Goal: Information Seeking & Learning: Learn about a topic

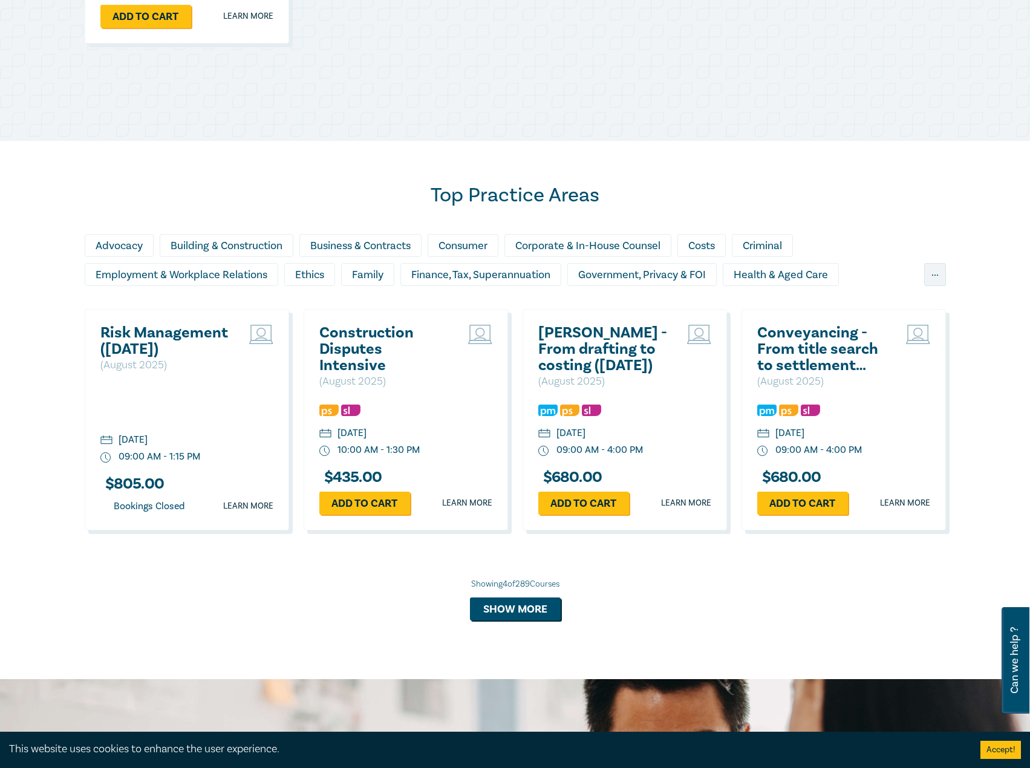
scroll to position [1028, 0]
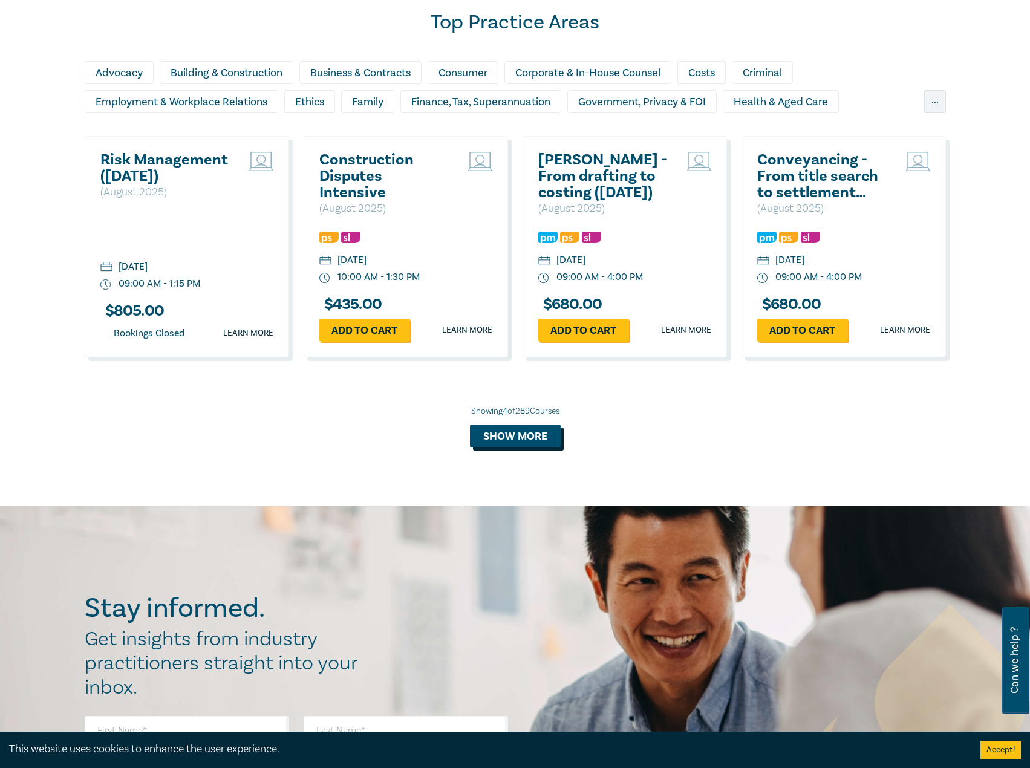
click at [495, 432] on button "Show more" at bounding box center [515, 436] width 91 height 23
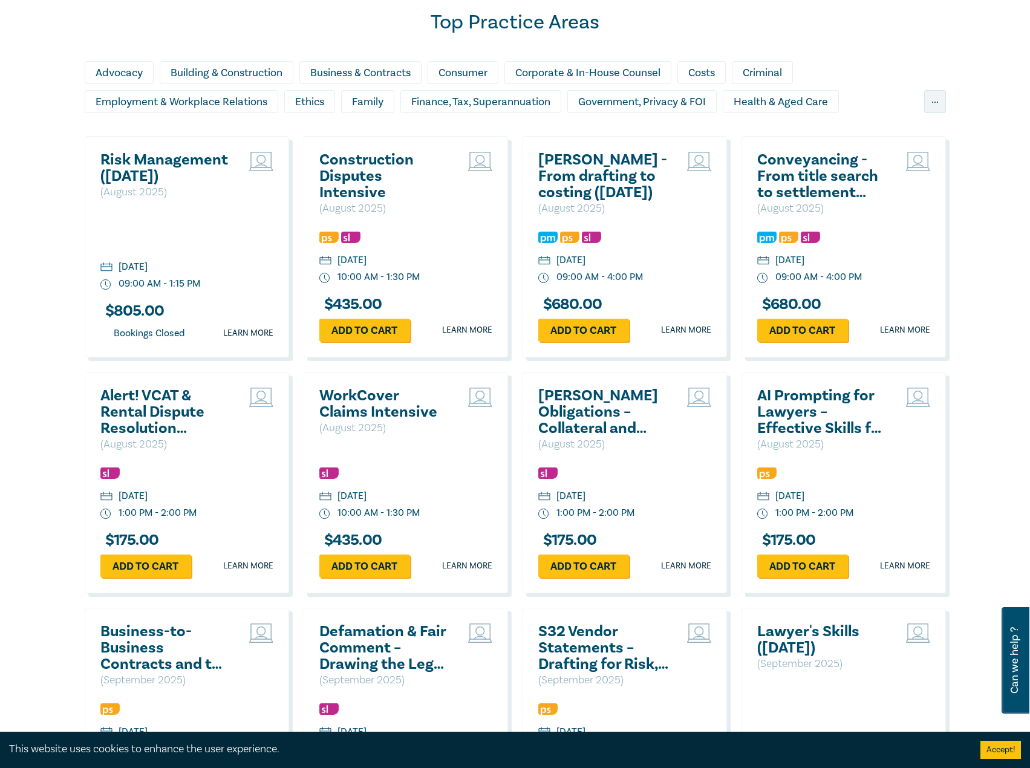
click at [392, 393] on h2 "WorkCover Claims Intensive" at bounding box center [384, 404] width 130 height 33
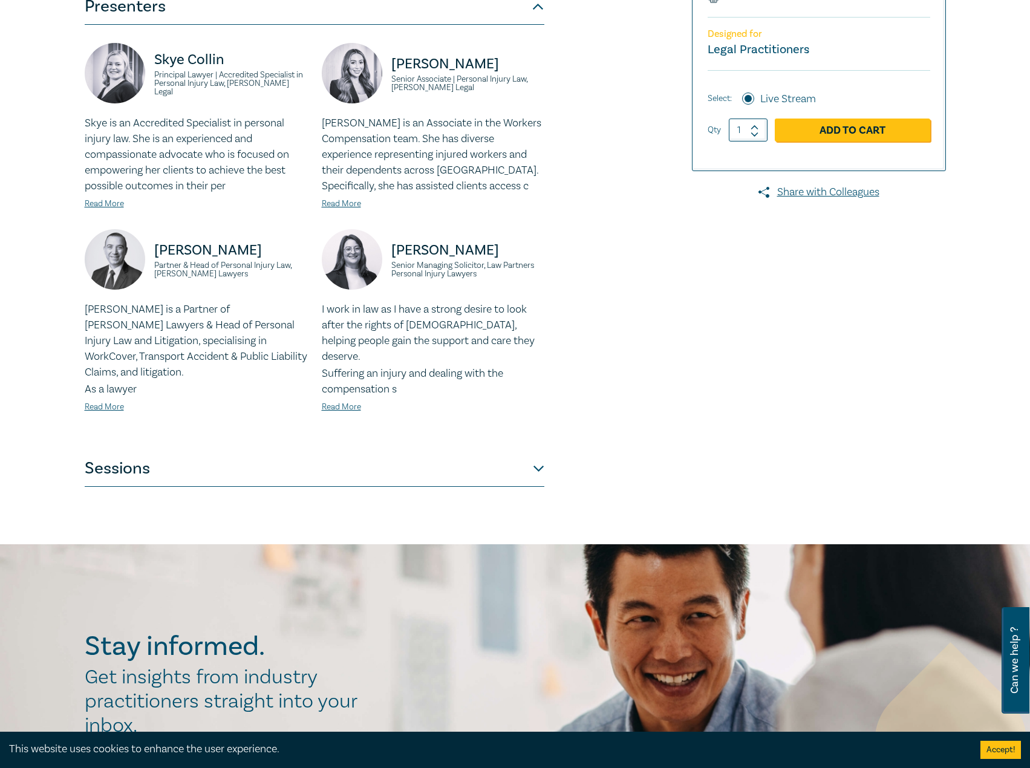
scroll to position [363, 0]
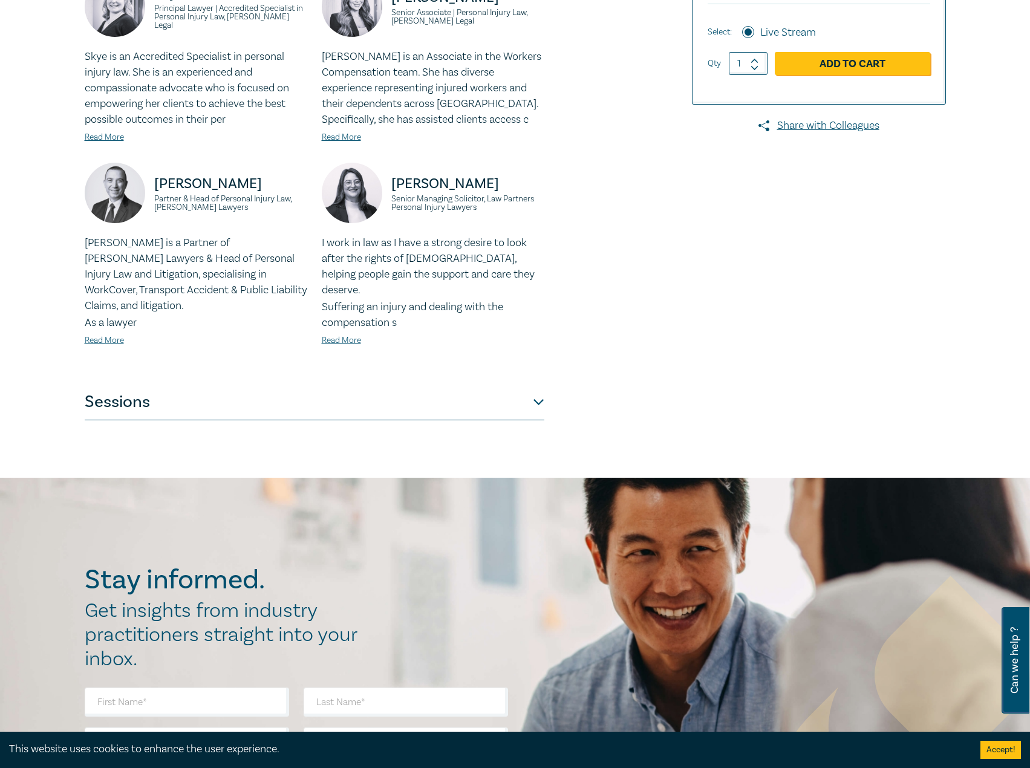
drag, startPoint x: 302, startPoint y: 410, endPoint x: 324, endPoint y: 395, distance: 26.0
click at [304, 410] on div "WorkCover Claims Intensive I25042 CPD Intensive (3 Point) CPD Points 3 Point s …" at bounding box center [515, 96] width 1030 height 763
click at [330, 391] on button "Sessions" at bounding box center [315, 402] width 460 height 36
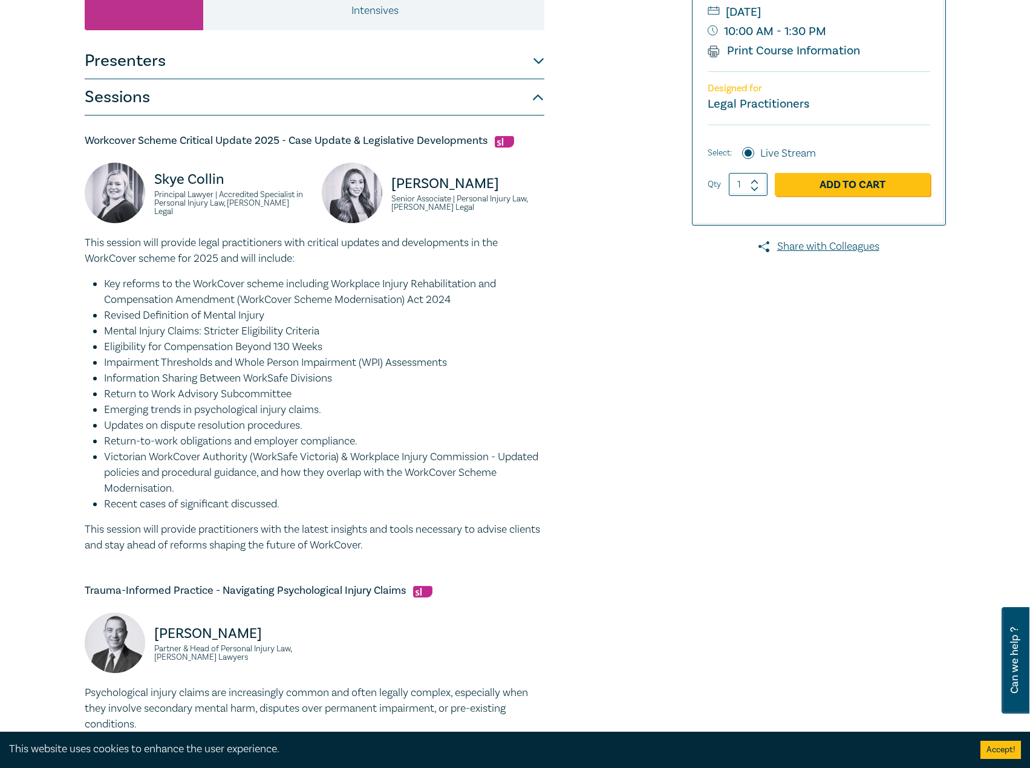
scroll to position [0, 0]
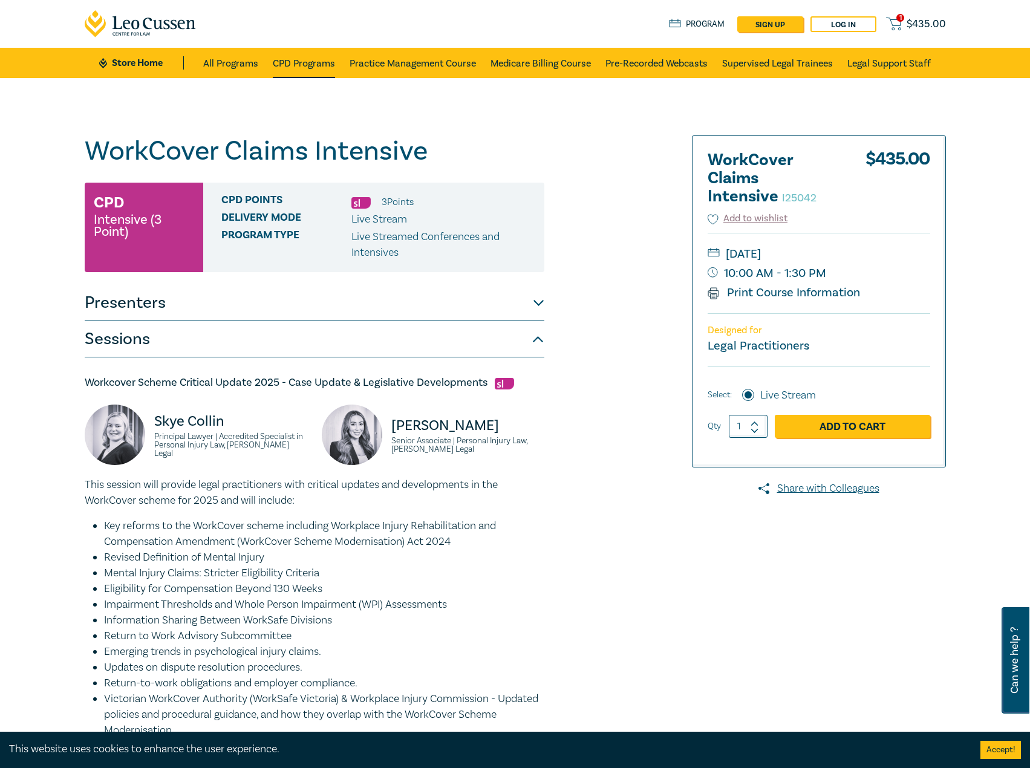
click at [293, 50] on link "CPD Programs" at bounding box center [304, 63] width 62 height 30
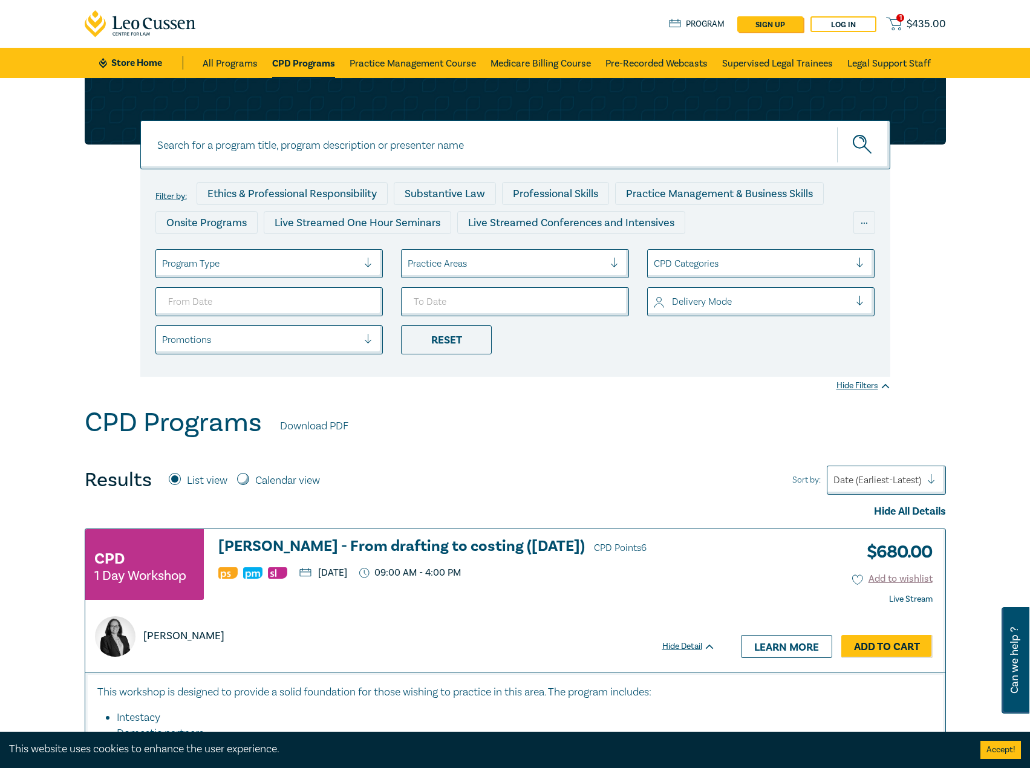
click at [433, 139] on input at bounding box center [515, 144] width 750 height 49
click at [649, 60] on link "Pre-Recorded Webcasts" at bounding box center [657, 63] width 102 height 30
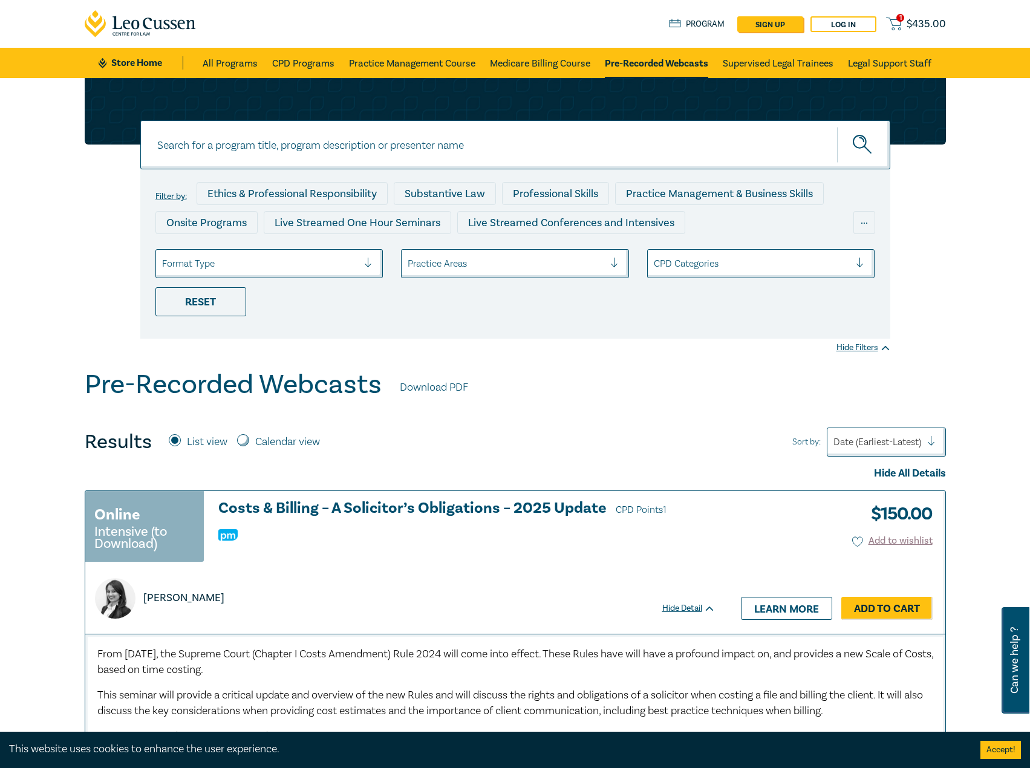
click at [440, 143] on input at bounding box center [515, 144] width 750 height 49
type input "conveyancing"
click at [837, 126] on button "submit" at bounding box center [863, 144] width 53 height 37
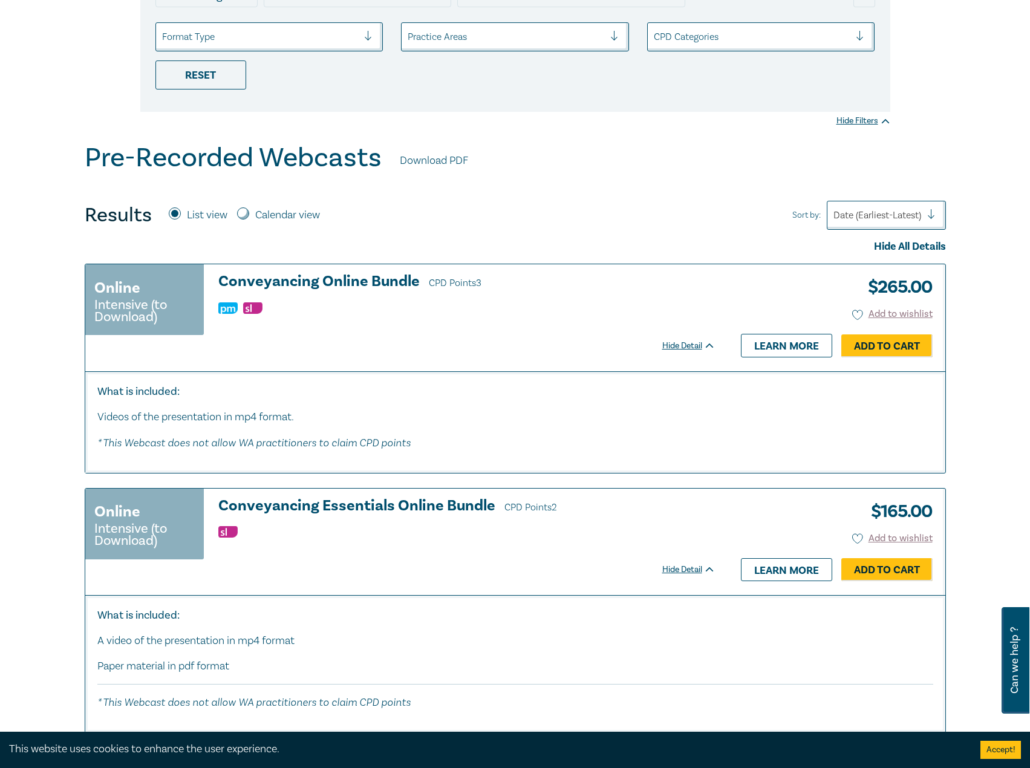
scroll to position [242, 0]
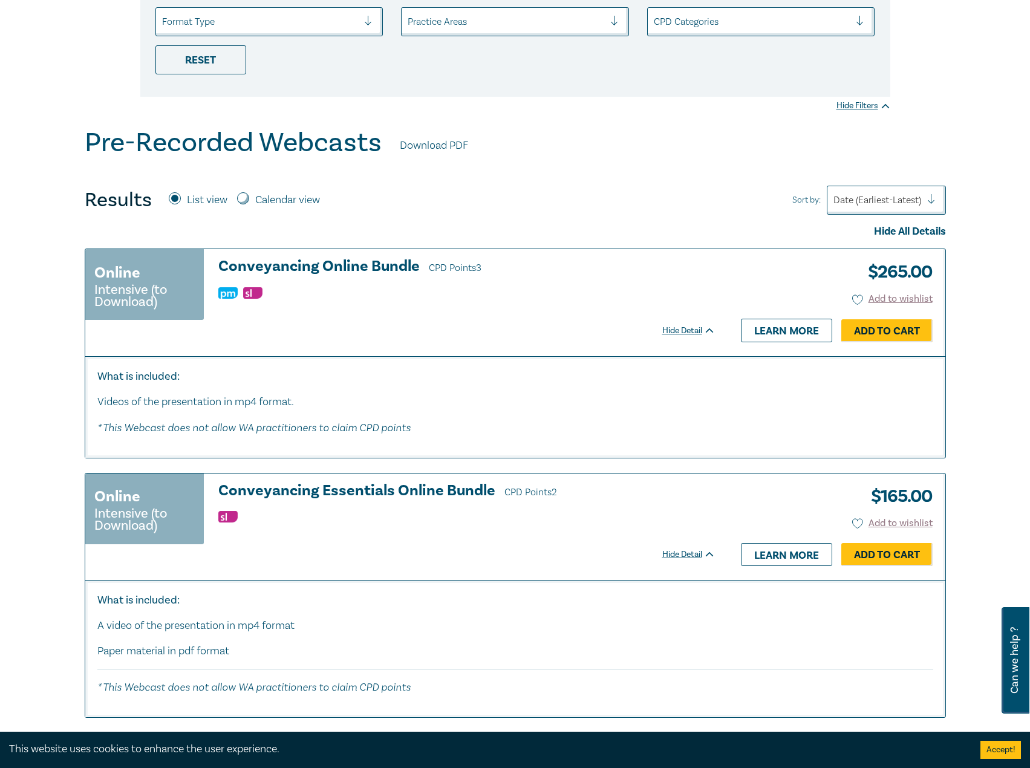
click at [321, 269] on h3 "Conveyancing Online Bundle CPD Points 3" at bounding box center [466, 267] width 497 height 18
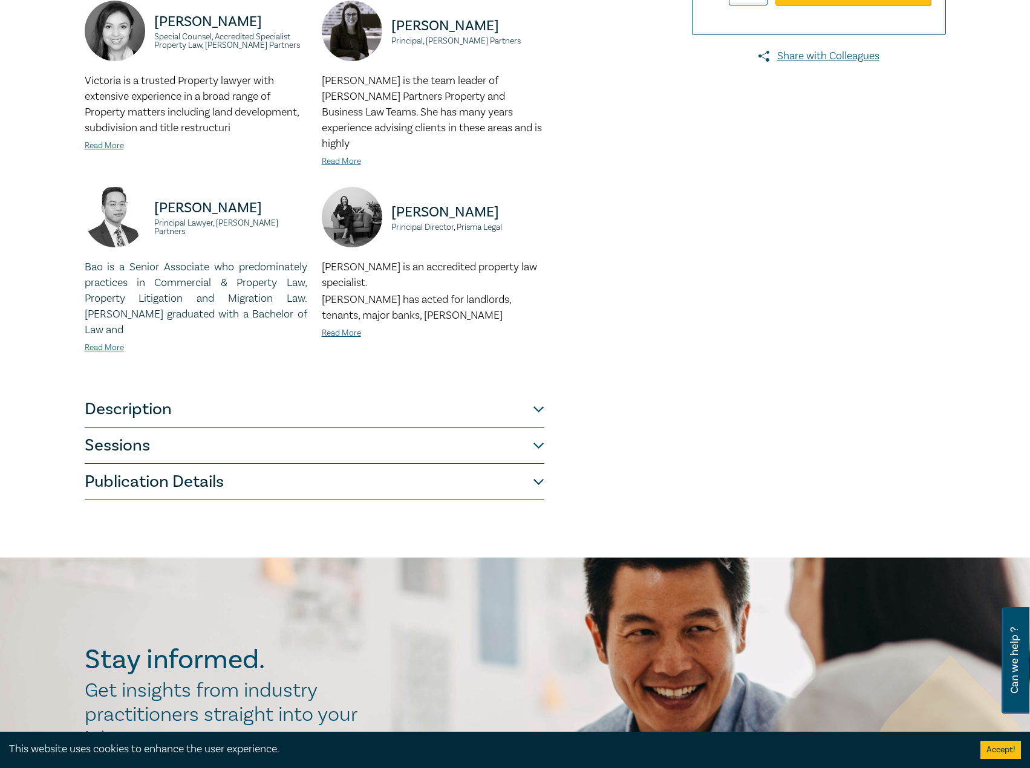
scroll to position [363, 0]
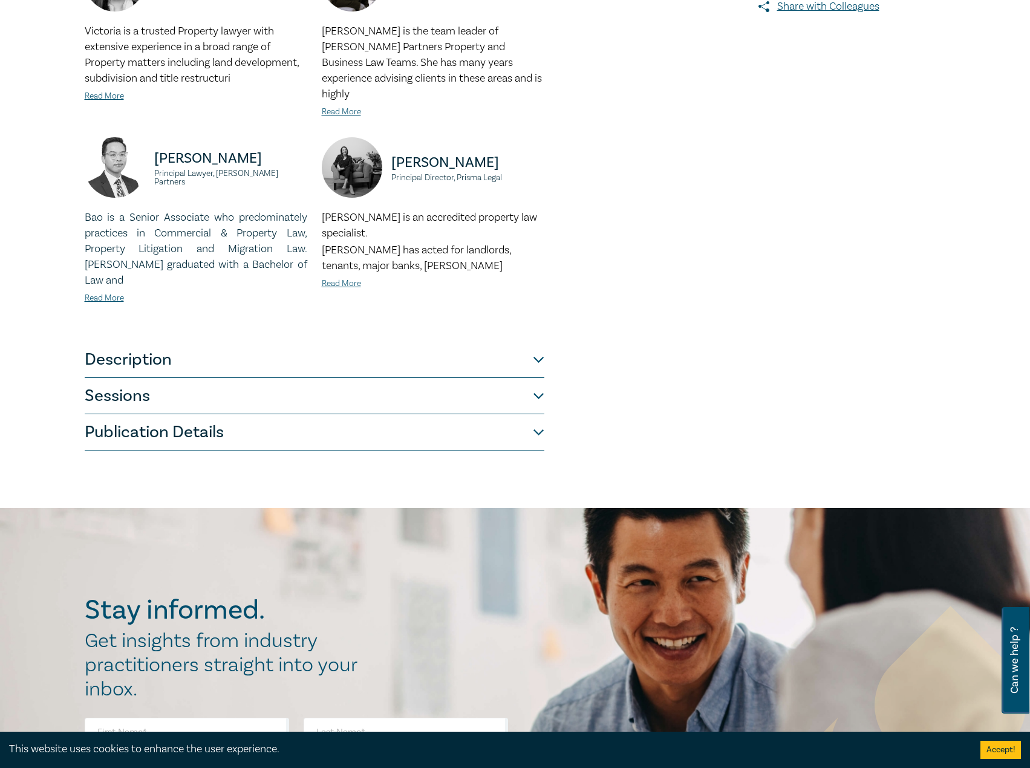
click at [330, 342] on button "Description" at bounding box center [315, 360] width 460 height 36
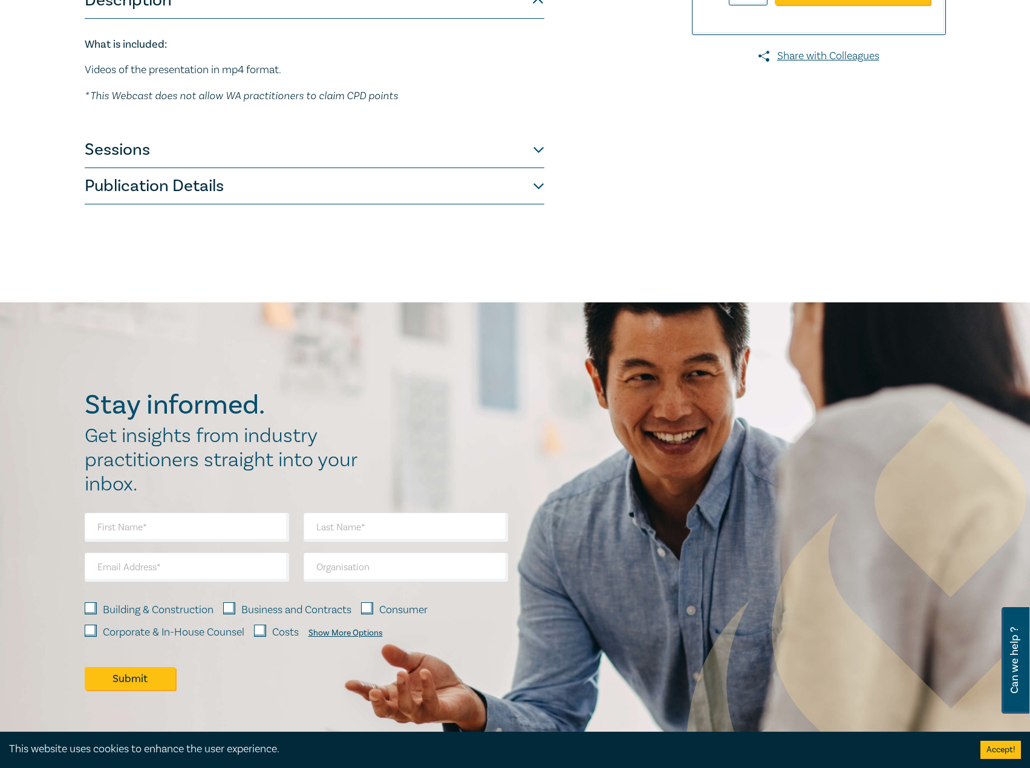
scroll to position [242, 0]
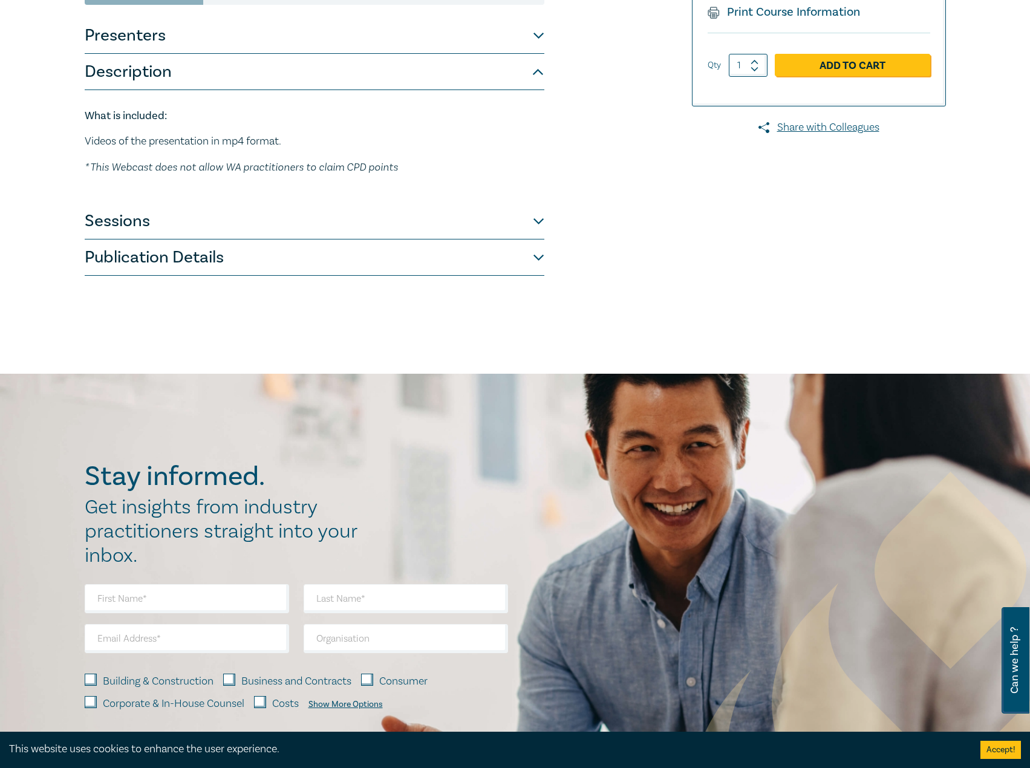
click at [355, 208] on button "Sessions" at bounding box center [315, 221] width 460 height 36
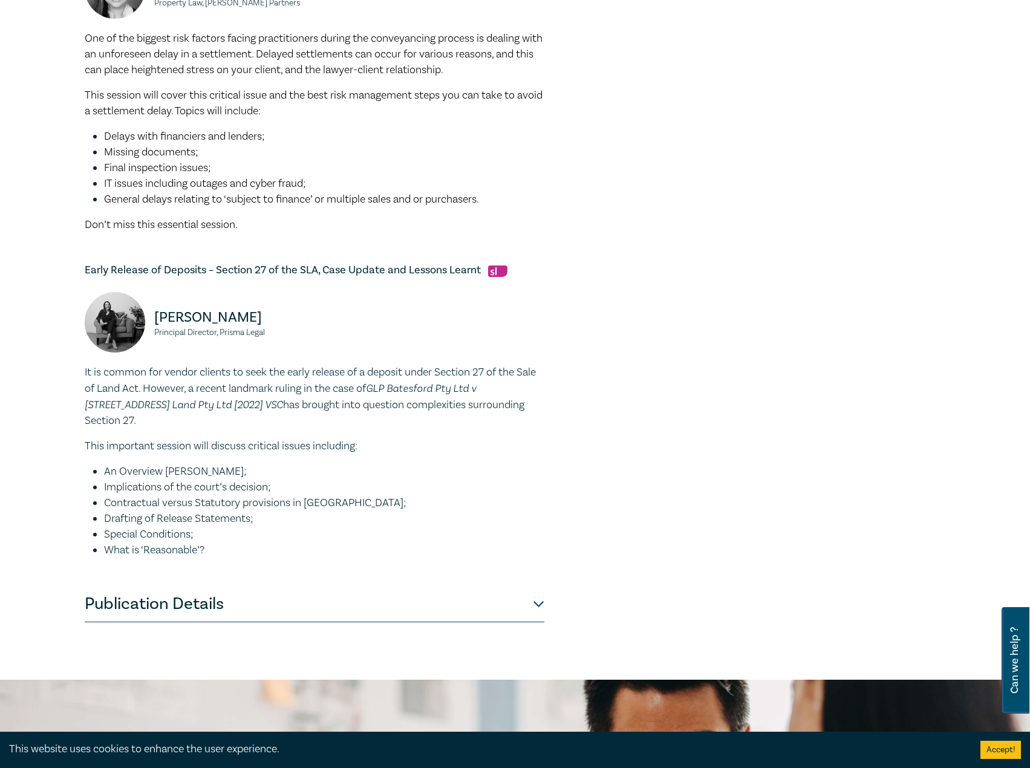
scroll to position [786, 0]
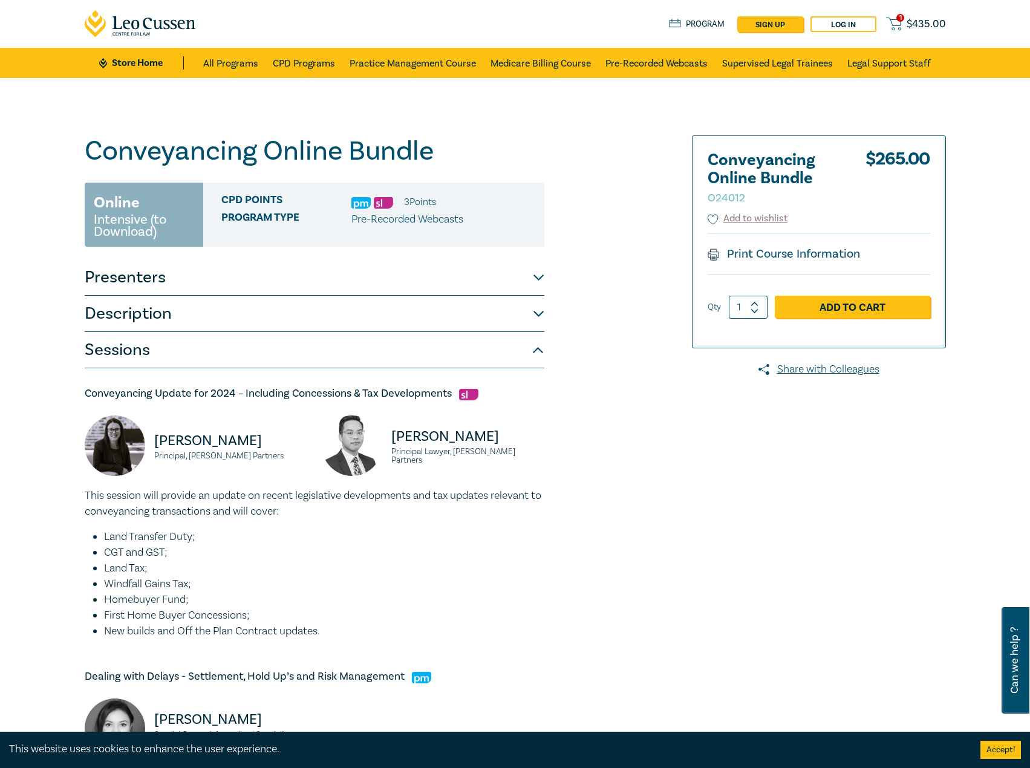
click at [201, 58] on ul "Store Home All Programs CPD Programs Practice Management Course Medicare Billin…" at bounding box center [514, 63] width 831 height 30
click at [124, 68] on link "Store Home" at bounding box center [141, 62] width 84 height 13
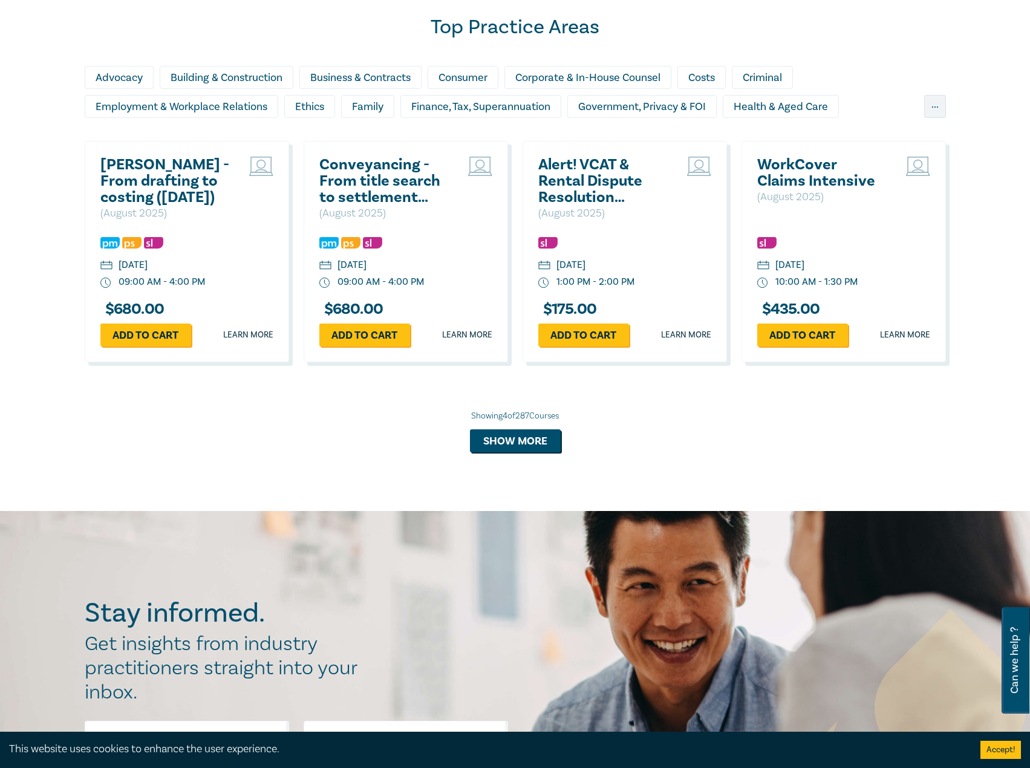
scroll to position [665, 0]
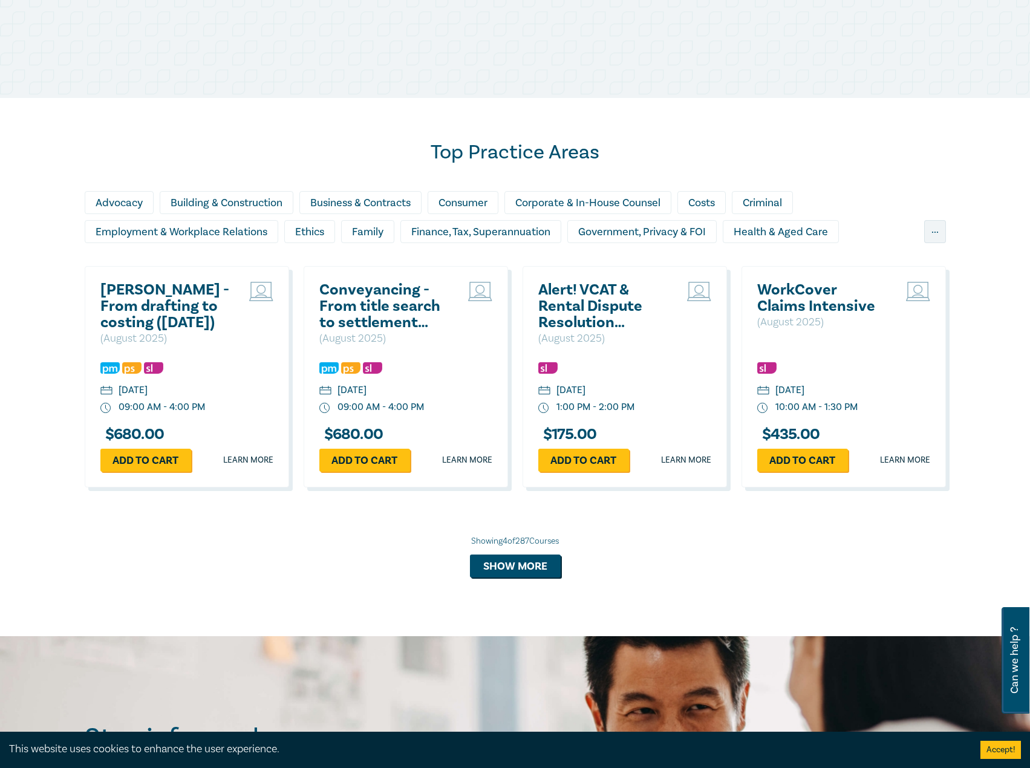
click at [129, 314] on h2 "[PERSON_NAME] - From drafting to costing ([DATE])" at bounding box center [165, 306] width 130 height 49
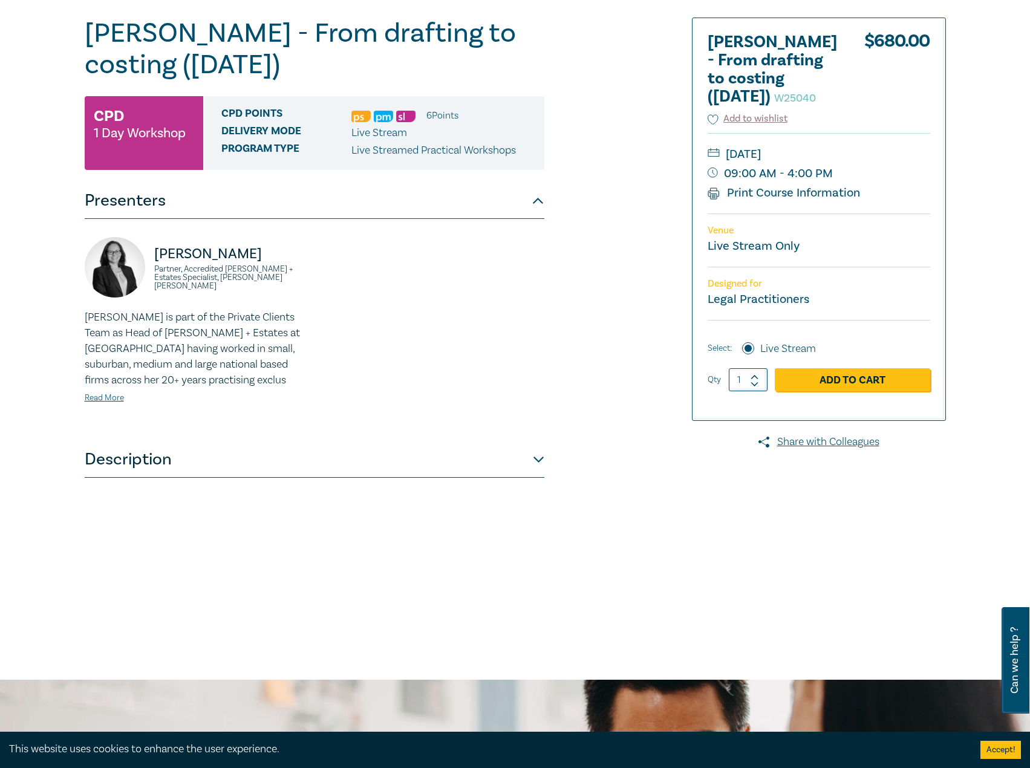
scroll to position [121, 0]
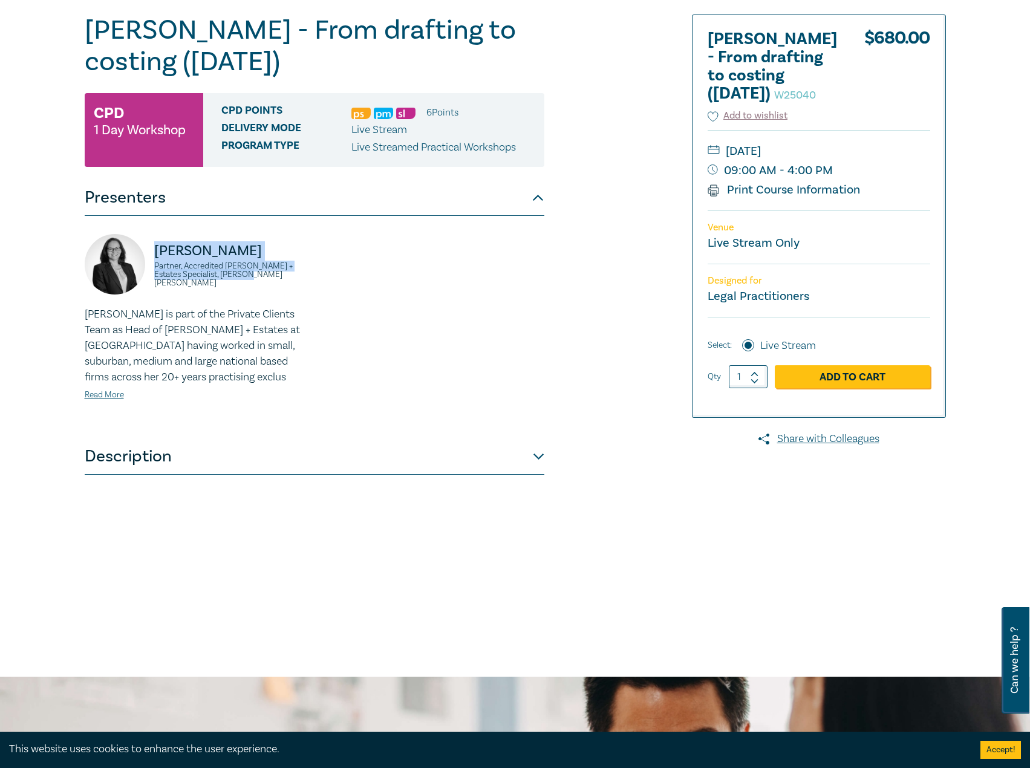
drag, startPoint x: 283, startPoint y: 283, endPoint x: 150, endPoint y: 250, distance: 137.1
click at [150, 250] on div "Naomi Guyett Partner, Accredited Wills + Estates Specialist, Danaher Moulton" at bounding box center [196, 270] width 223 height 73
copy div "Naomi Guyett Partner, Accredited Wills + Estates Specialist, Danaher Moulton"
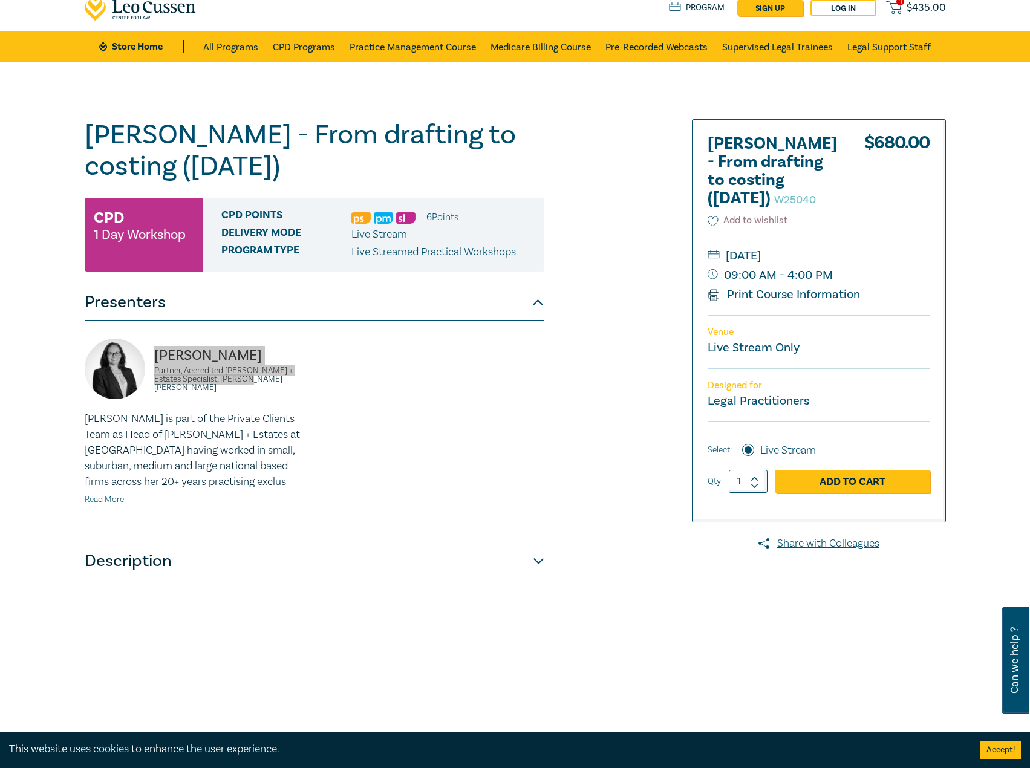
scroll to position [0, 0]
